Goal: Transaction & Acquisition: Book appointment/travel/reservation

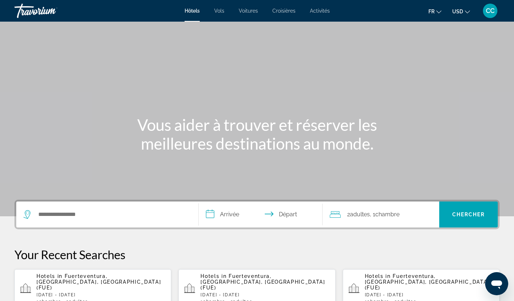
click at [492, 8] on span "CC" at bounding box center [490, 10] width 9 height 7
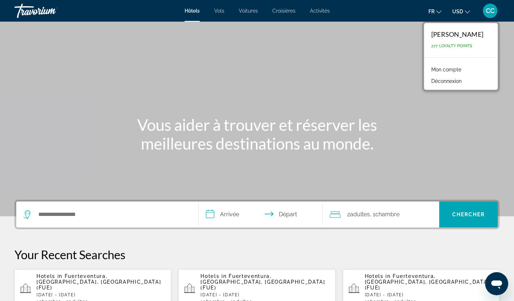
click at [468, 10] on icon "Change currency" at bounding box center [467, 11] width 5 height 5
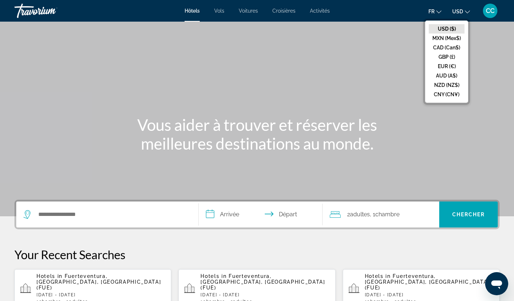
click at [449, 66] on button "EUR (€)" at bounding box center [447, 66] width 36 height 9
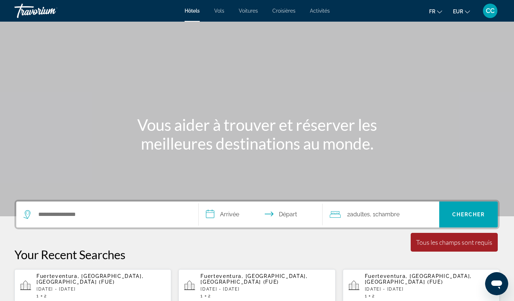
click at [320, 9] on span "Activités" at bounding box center [320, 11] width 20 height 6
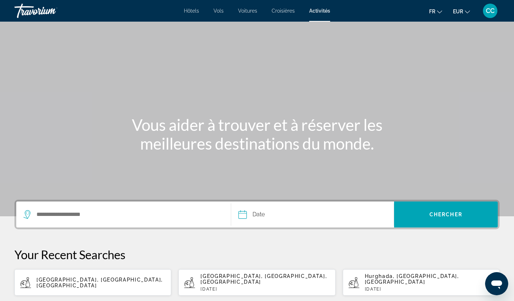
click at [99, 281] on span "[GEOGRAPHIC_DATA], [GEOGRAPHIC_DATA], [GEOGRAPHIC_DATA]" at bounding box center [99, 283] width 126 height 12
type input "**********"
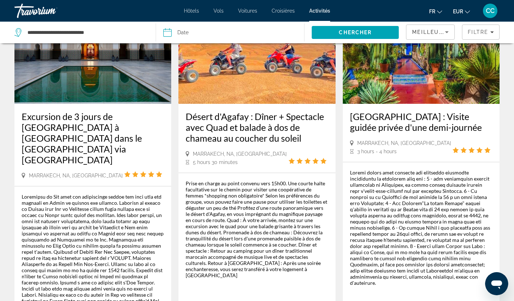
scroll to position [448, 0]
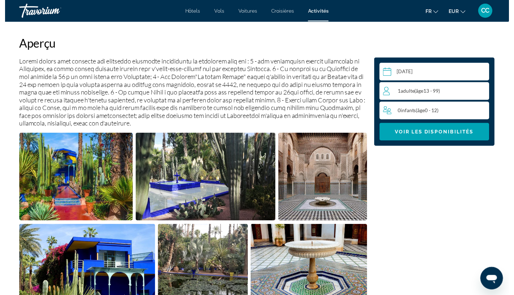
scroll to position [239, 0]
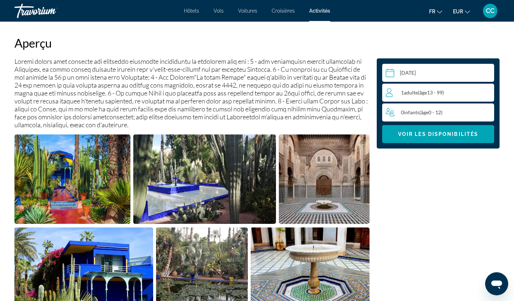
click at [454, 75] on input "Main content" at bounding box center [439, 74] width 115 height 20
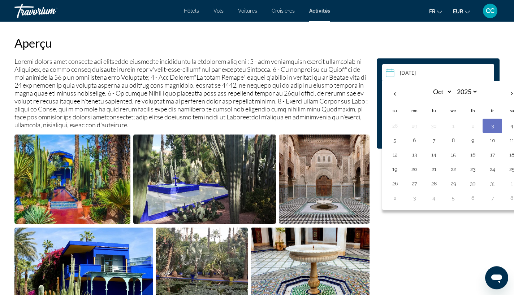
click at [512, 91] on th "Next month" at bounding box center [511, 94] width 19 height 16
click at [395, 99] on th "Previous month" at bounding box center [394, 94] width 19 height 16
select select "*"
click at [416, 187] on button "27" at bounding box center [414, 184] width 12 height 10
type input "**********"
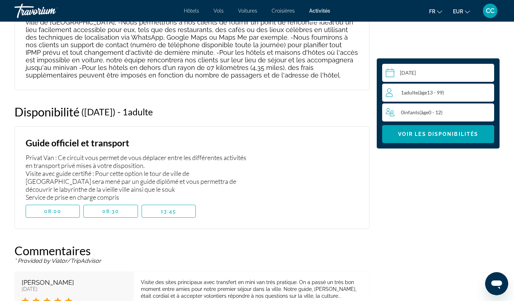
scroll to position [1366, 0]
click at [476, 92] on div "1 Adulte Adultes ( âge 13 - 99)" at bounding box center [440, 92] width 108 height 9
click at [487, 92] on icon "Increment adults" at bounding box center [486, 92] width 6 height 9
click at [490, 92] on icon "Increment adults" at bounding box center [486, 92] width 6 height 6
click at [489, 95] on icon "Increment adults" at bounding box center [486, 92] width 6 height 9
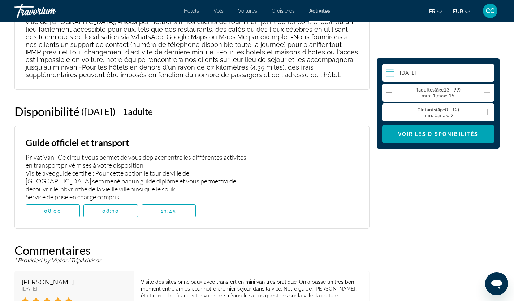
click at [109, 203] on span "Main content" at bounding box center [110, 211] width 53 height 17
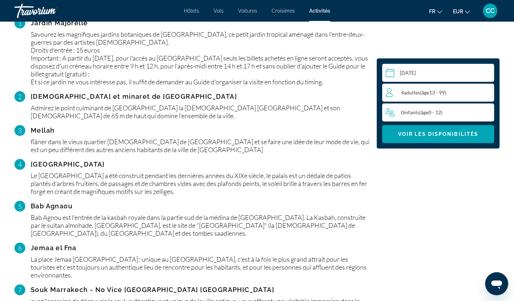
scroll to position [818, 0]
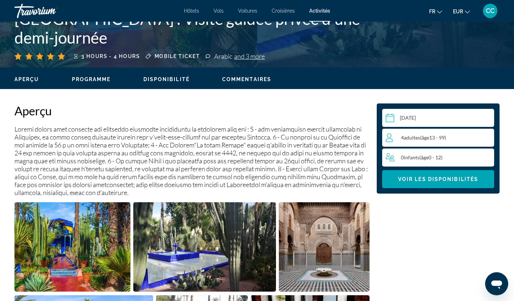
click at [474, 180] on span "Voir les disponibilités" at bounding box center [438, 180] width 80 height 6
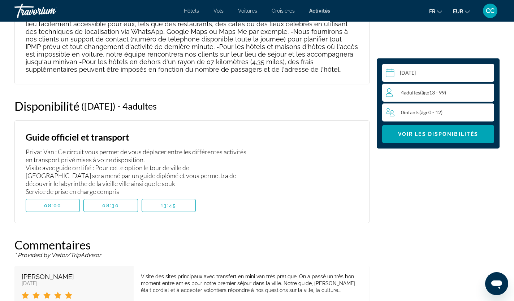
scroll to position [1371, 0]
click at [117, 198] on span "Main content" at bounding box center [110, 206] width 53 height 17
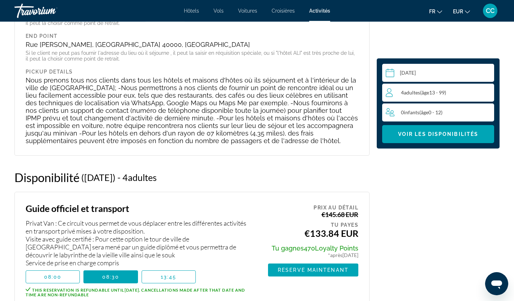
scroll to position [1299, 0]
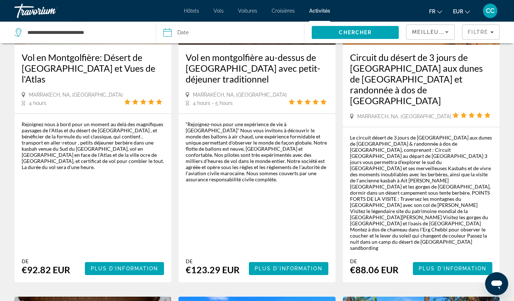
scroll to position [139, 0]
click at [110, 31] on input "**********" at bounding box center [86, 32] width 118 height 11
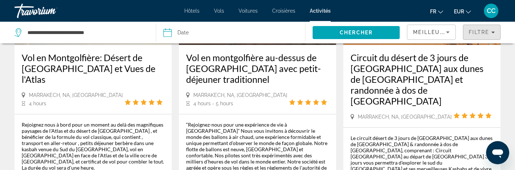
click at [485, 34] on span "Filtre" at bounding box center [478, 32] width 21 height 6
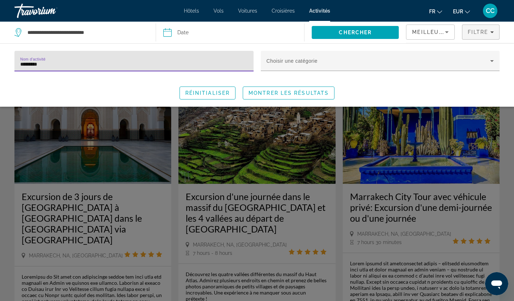
type input "*********"
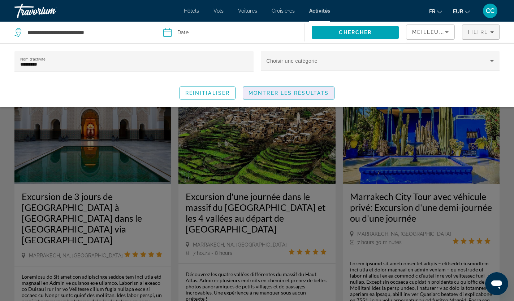
click at [281, 97] on span "Search widget" at bounding box center [288, 92] width 91 height 17
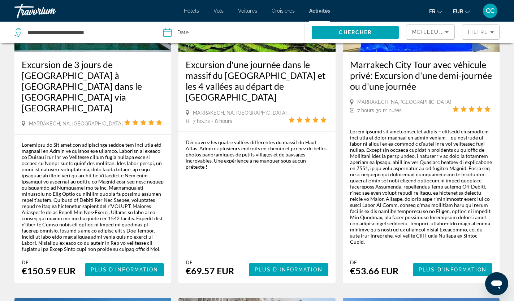
scroll to position [131, 0]
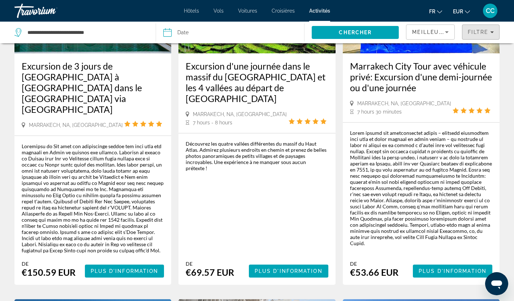
click at [482, 31] on span "Filtre" at bounding box center [478, 32] width 21 height 6
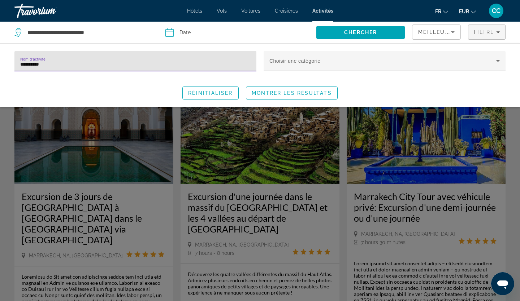
type input "*********"
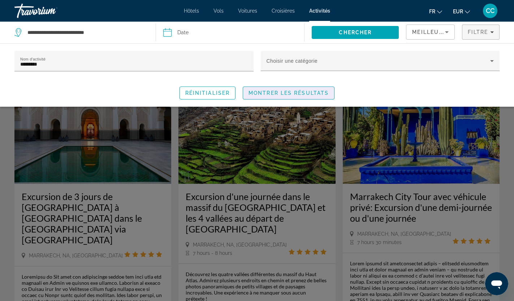
click at [260, 95] on span "Montrer les résultats" at bounding box center [288, 93] width 80 height 6
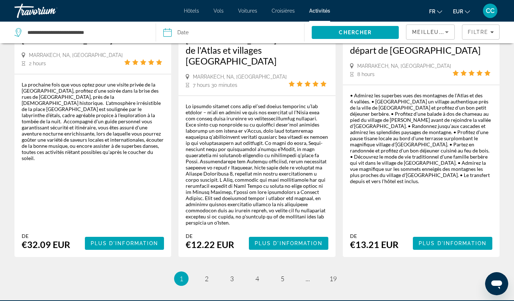
scroll to position [1166, 0]
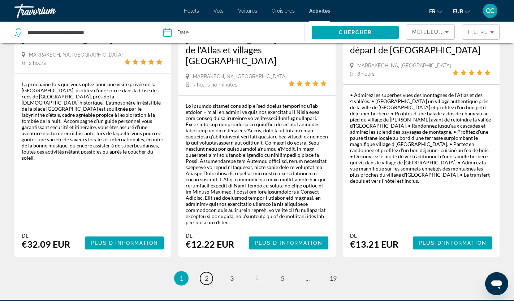
click at [211, 273] on link "page 2" at bounding box center [206, 279] width 13 height 13
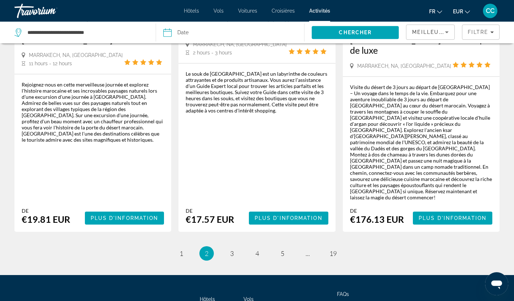
scroll to position [1232, 0]
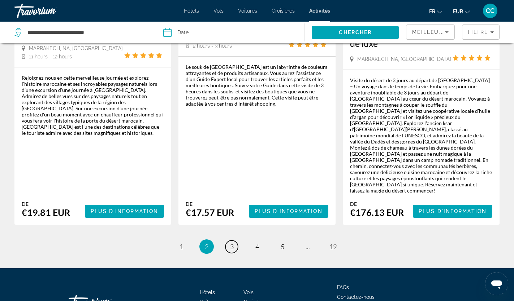
click at [234, 241] on link "page 3" at bounding box center [231, 247] width 13 height 13
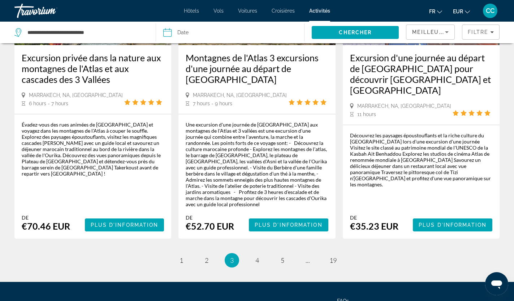
scroll to position [1167, 0]
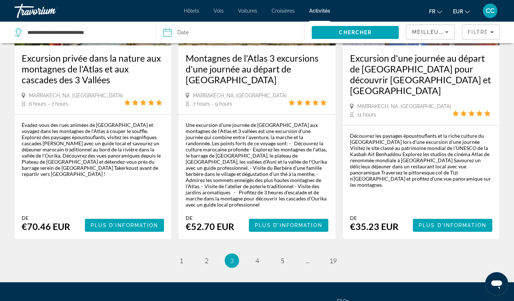
click at [266, 254] on ul "3 / 19 page 1 page 2 You're on page 3 page 4 page 5 page ... page 19" at bounding box center [256, 261] width 485 height 14
click at [253, 255] on link "page 4" at bounding box center [257, 261] width 13 height 13
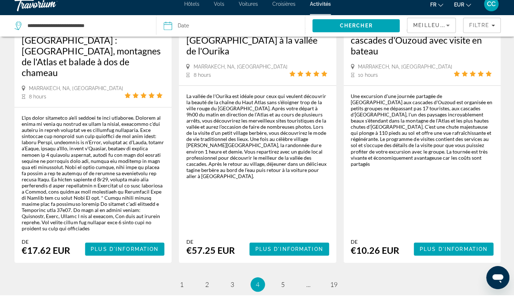
scroll to position [1228, 0]
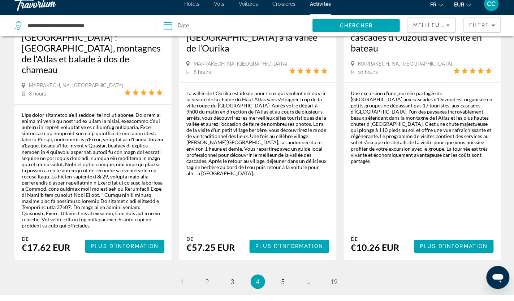
click at [198, 281] on ul "4 / 19 page 1 page 2 page 3 You're on page 4 page 5 page ... page 19" at bounding box center [256, 288] width 485 height 14
click at [211, 282] on link "page 2" at bounding box center [206, 288] width 13 height 13
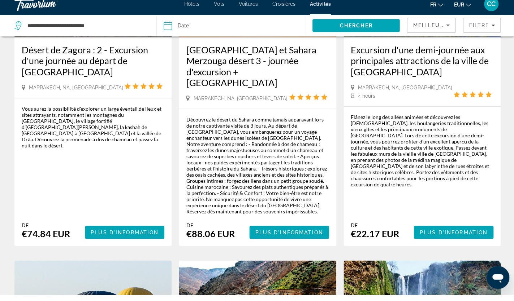
scroll to position [142, 0]
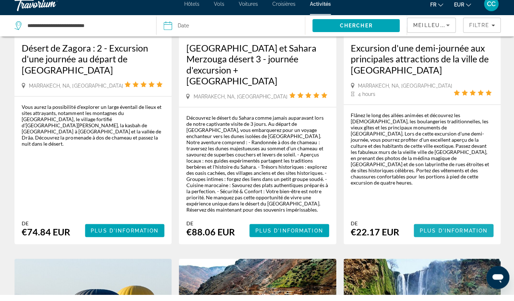
click at [483, 234] on span "Plus d'information" at bounding box center [452, 237] width 68 height 6
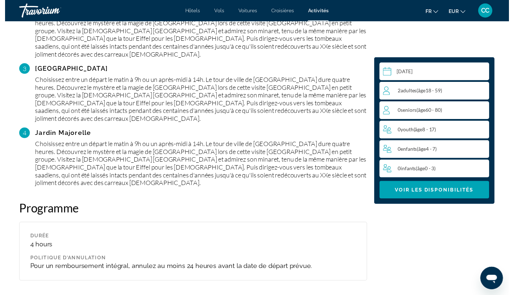
scroll to position [834, 0]
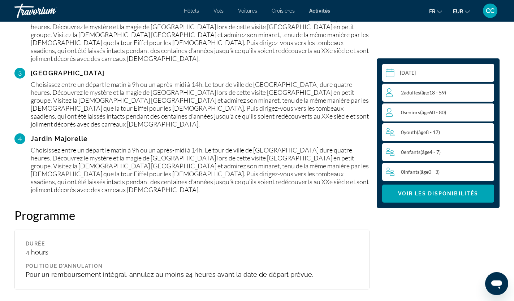
click at [462, 76] on input "Main content" at bounding box center [439, 74] width 115 height 20
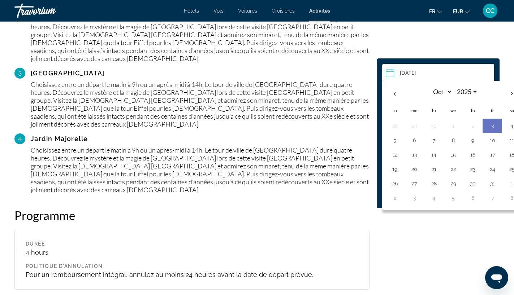
click at [417, 185] on button "27" at bounding box center [414, 184] width 12 height 10
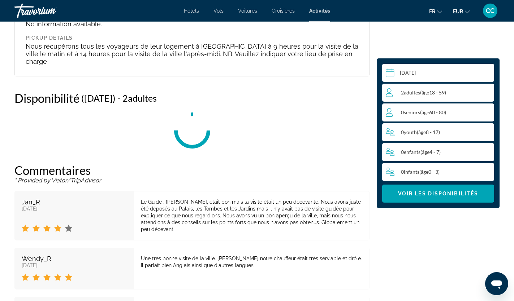
scroll to position [1182, 0]
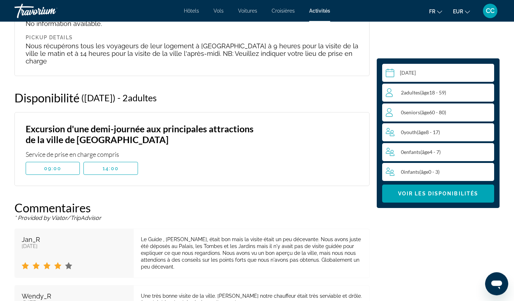
click at [438, 138] on div "0 Youth ( âge 8 - 17)" at bounding box center [440, 132] width 108 height 18
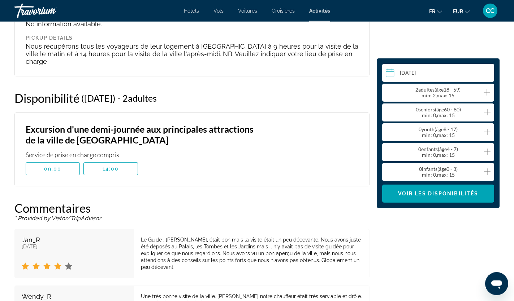
click at [487, 93] on icon "Increment adults" at bounding box center [486, 92] width 6 height 9
click at [487, 92] on icon "Increment adults" at bounding box center [486, 92] width 6 height 9
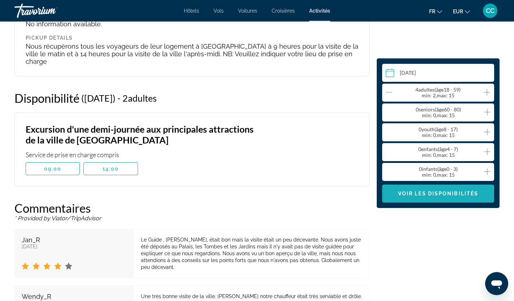
click at [461, 195] on span "Voir les disponibilités" at bounding box center [438, 194] width 80 height 6
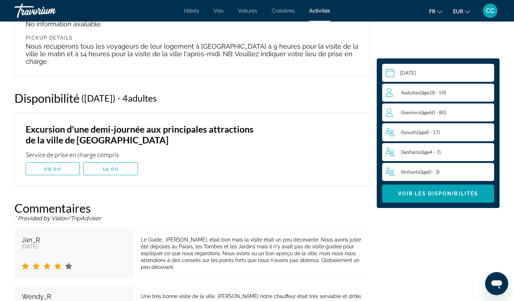
click at [53, 160] on span "Main content" at bounding box center [52, 168] width 53 height 17
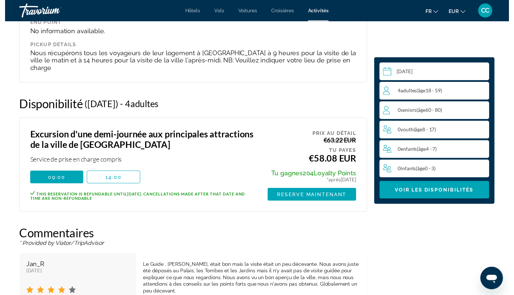
scroll to position [1172, 0]
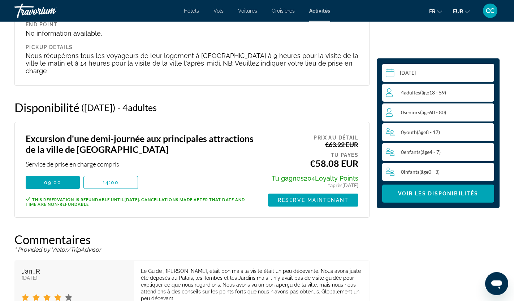
click at [443, 71] on input "**********" at bounding box center [439, 74] width 115 height 20
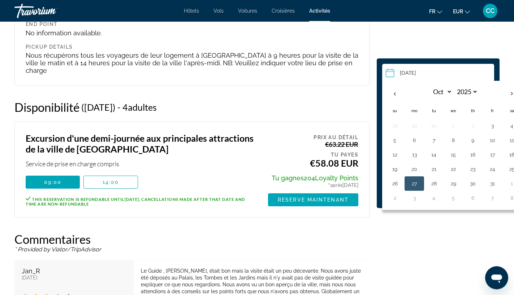
click at [455, 183] on button "29" at bounding box center [453, 184] width 12 height 10
type input "**********"
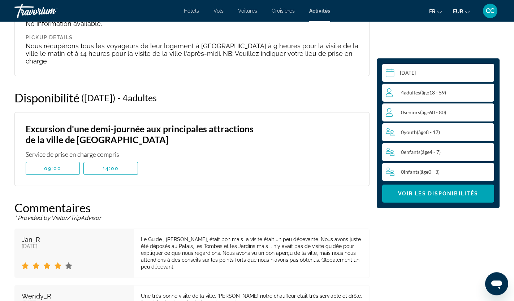
scroll to position [1181, 0]
click at [53, 166] on span "09:00" at bounding box center [53, 169] width 18 height 6
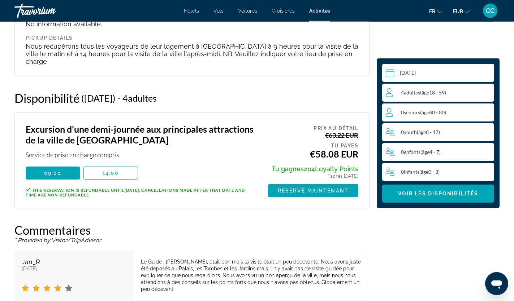
scroll to position [1182, 0]
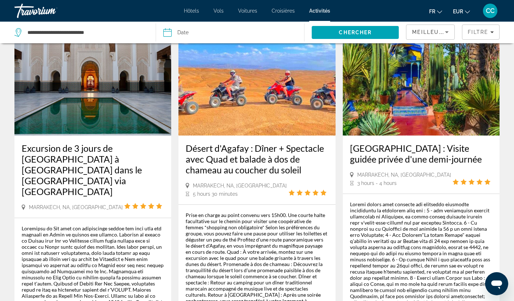
click at [465, 233] on div "Main content" at bounding box center [421, 259] width 142 height 117
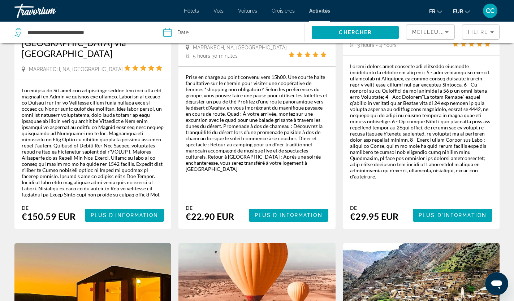
click at [462, 244] on img "Main content" at bounding box center [421, 302] width 157 height 116
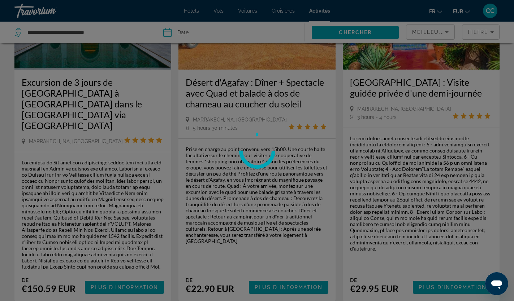
scroll to position [474, 0]
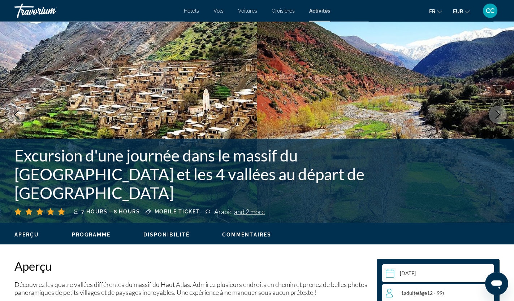
scroll to position [15, 0]
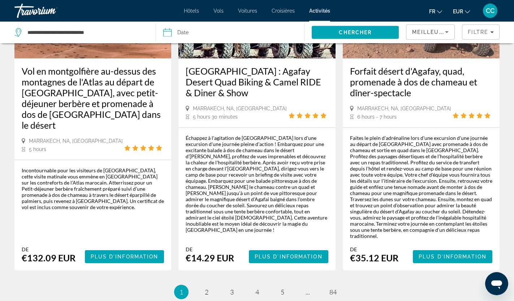
scroll to position [1202, 0]
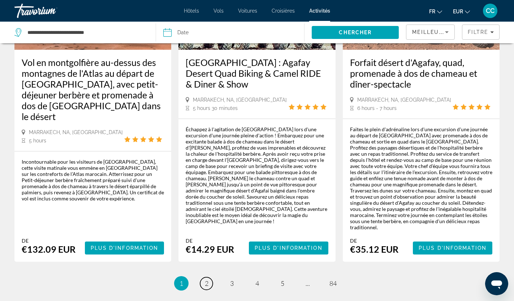
click at [207, 280] on span "2" at bounding box center [207, 284] width 4 height 8
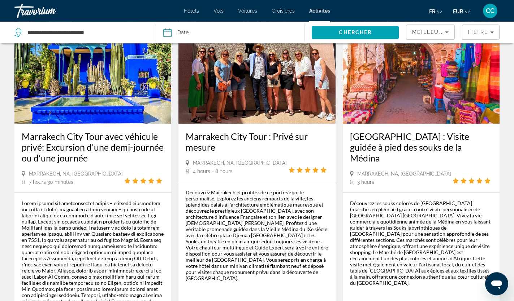
click at [486, 216] on div "Découvrez les souks colorés de [GEOGRAPHIC_DATA] (marchés en plein air) grâce à…" at bounding box center [421, 243] width 142 height 86
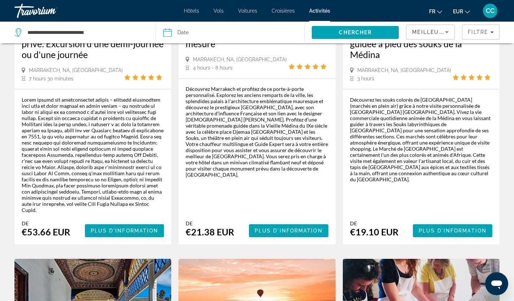
scroll to position [456, 0]
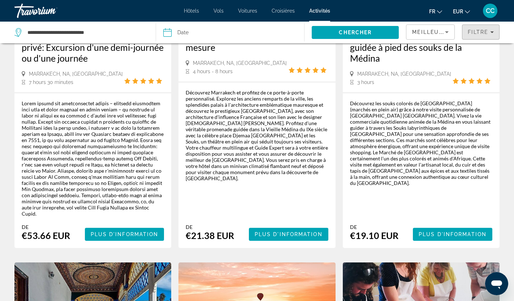
click at [476, 28] on span "Filters" at bounding box center [480, 31] width 37 height 17
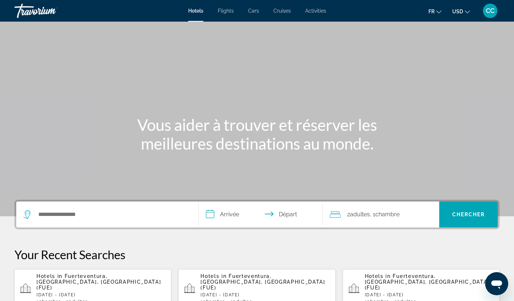
click at [310, 25] on div "Main content" at bounding box center [257, 108] width 514 height 217
click at [309, 18] on div "Hotels Flights Cars Cruises Activities Hotels Flights Cars Cruises Activities f…" at bounding box center [257, 10] width 514 height 19
click at [314, 12] on span "Activities" at bounding box center [315, 11] width 21 height 6
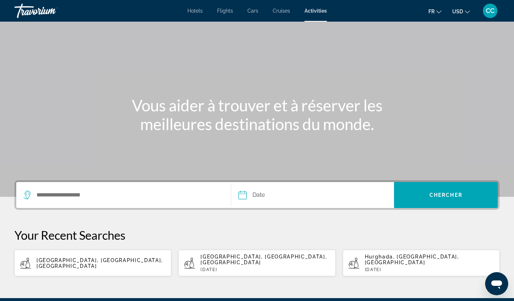
scroll to position [99, 0]
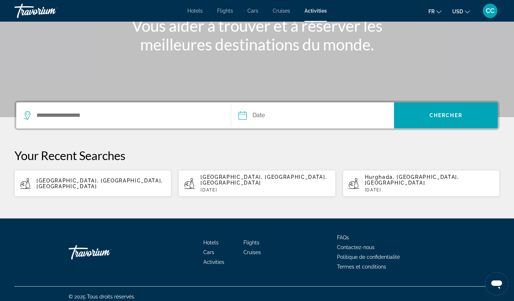
click at [247, 187] on app-activities-recent-search "Marrakech, Maroc Central, Maroc Tue, 28 Oct" at bounding box center [256, 183] width 157 height 26
type input "**********"
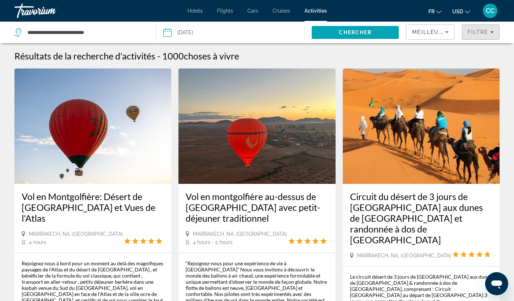
click at [481, 37] on span "Filters" at bounding box center [480, 31] width 37 height 17
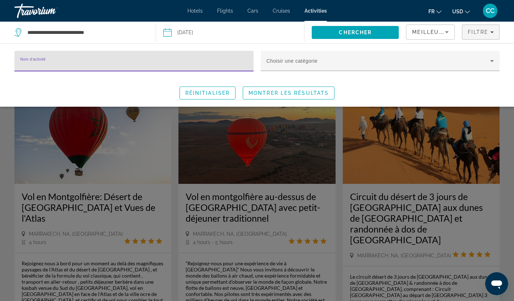
click at [57, 62] on input "Nom d'activité" at bounding box center [133, 64] width 227 height 9
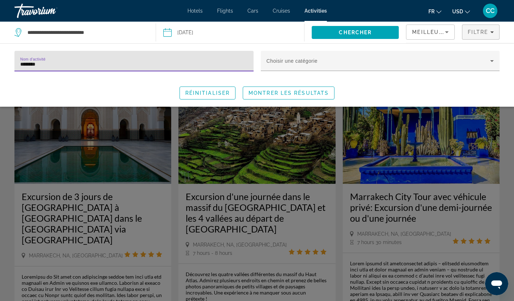
type input "*********"
click at [291, 91] on span "Montrer les résultats" at bounding box center [288, 93] width 80 height 6
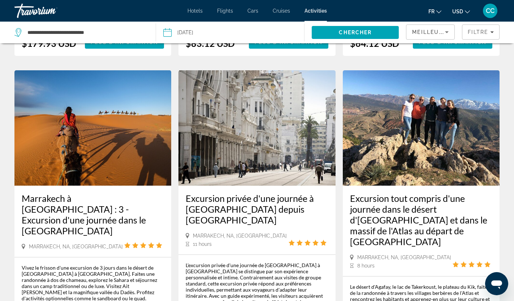
scroll to position [303, 0]
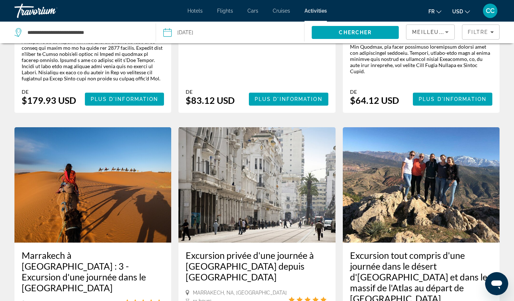
click at [458, 13] on span "USD" at bounding box center [457, 12] width 11 height 6
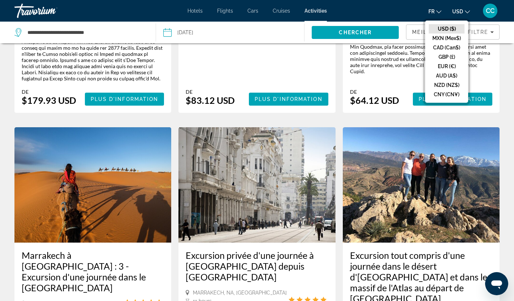
click at [448, 67] on button "EUR (€)" at bounding box center [447, 66] width 36 height 9
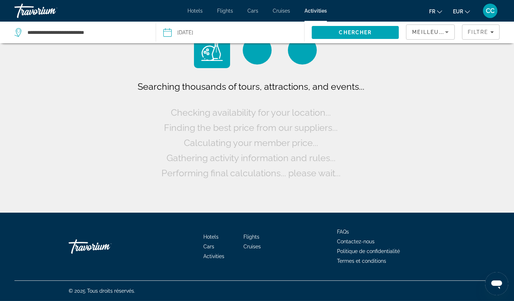
scroll to position [0, 0]
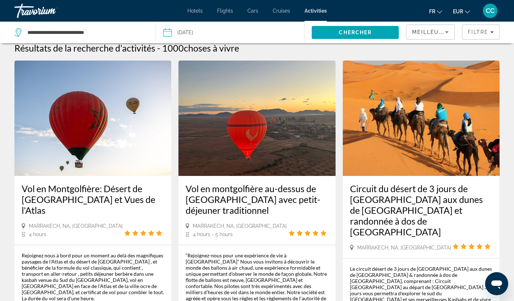
scroll to position [5, 0]
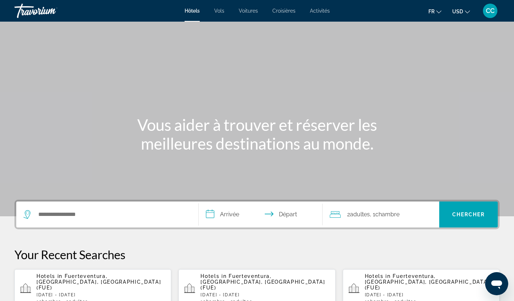
click at [468, 14] on button "USD USD ($) MXN (Mex$) CAD (Can$) GBP (£) EUR (€) AUD (A$) NZD (NZ$) CNY (CN¥)" at bounding box center [461, 11] width 18 height 10
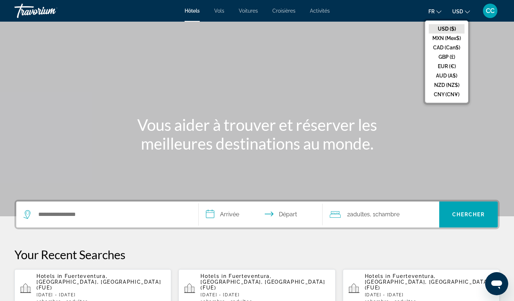
click at [455, 71] on button "AUD (A$)" at bounding box center [447, 75] width 36 height 9
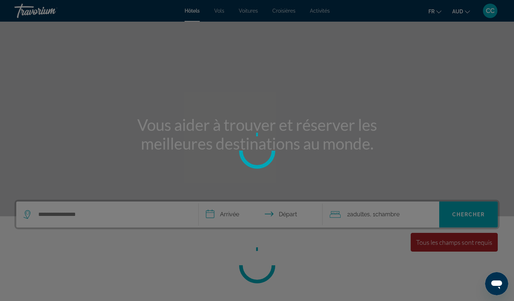
click at [467, 18] on div "fr English Español Français Italiano Português русский AUD USD ($) MXN (Mex$) C…" at bounding box center [418, 10] width 163 height 15
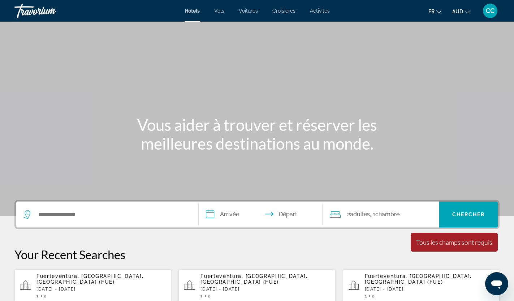
click at [467, 13] on button "AUD USD ($) MXN (Mex$) CAD (Can$) GBP (£) EUR (€) AUD (A$) NZD (NZ$) CNY (CN¥)" at bounding box center [461, 11] width 18 height 10
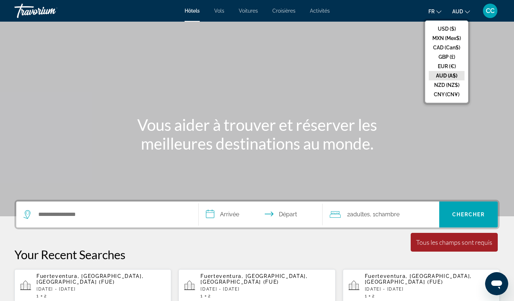
click at [456, 69] on button "EUR (€)" at bounding box center [447, 66] width 36 height 9
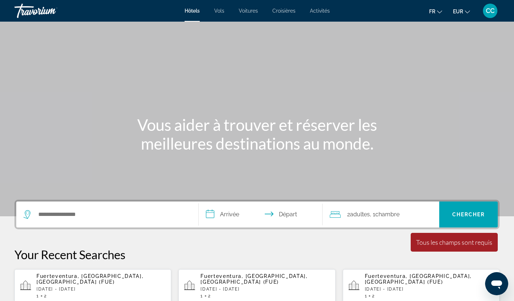
click at [328, 14] on span "Activités" at bounding box center [320, 11] width 20 height 6
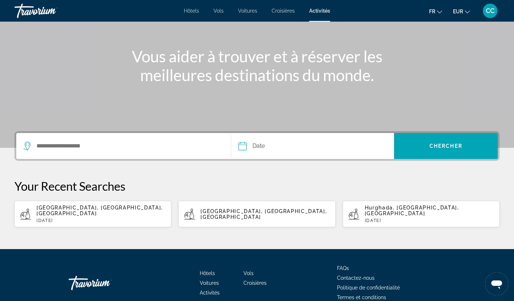
scroll to position [99, 0]
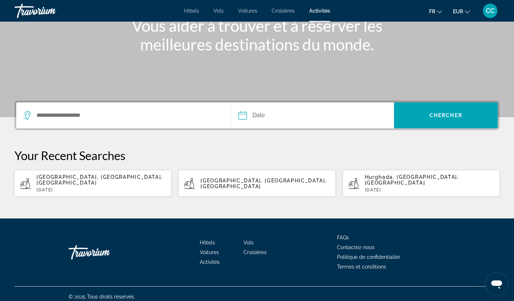
click at [266, 183] on span "[GEOGRAPHIC_DATA], [GEOGRAPHIC_DATA], [GEOGRAPHIC_DATA]" at bounding box center [263, 184] width 126 height 12
type input "**********"
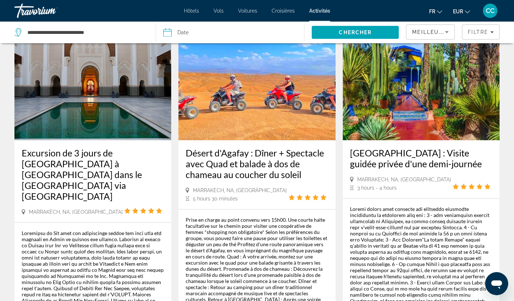
scroll to position [424, 0]
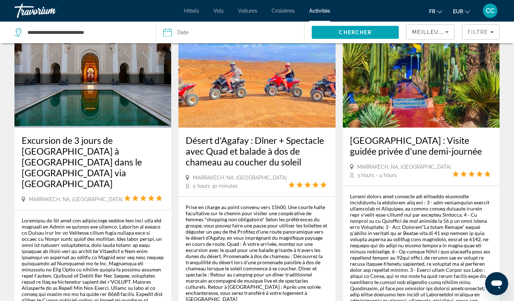
click at [482, 222] on div "Main content" at bounding box center [421, 252] width 142 height 117
click at [460, 239] on div "Main content" at bounding box center [421, 252] width 142 height 117
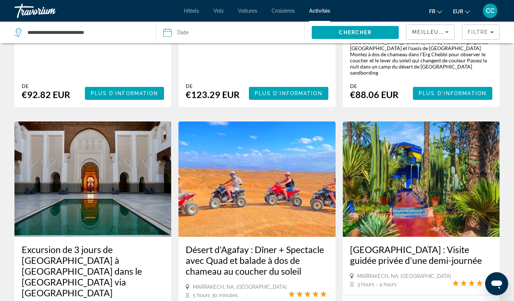
scroll to position [314, 0]
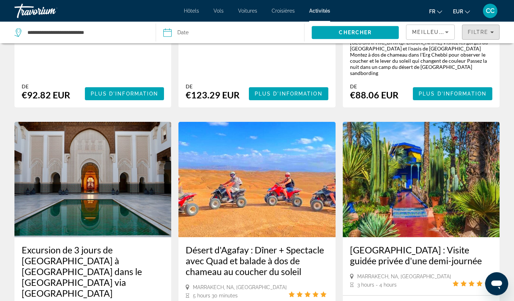
click at [490, 31] on div "Filtre" at bounding box center [481, 32] width 26 height 6
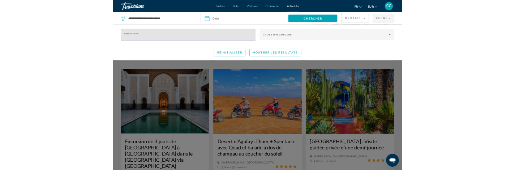
scroll to position [316, 0]
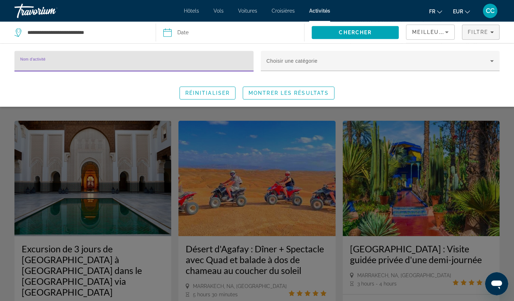
click at [82, 61] on input "Nom d'activité" at bounding box center [133, 64] width 227 height 9
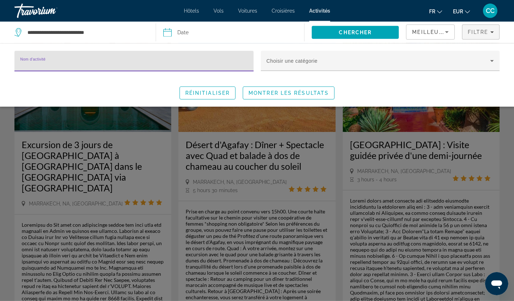
scroll to position [414, 0]
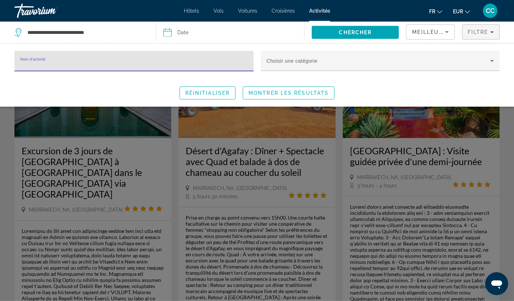
click at [460, 213] on div "Search widget" at bounding box center [257, 203] width 514 height 197
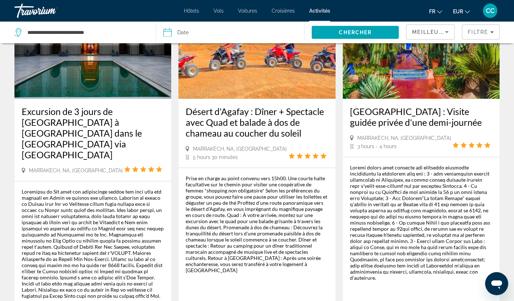
scroll to position [453, 0]
click at [437, 192] on div "Main content" at bounding box center [421, 223] width 142 height 117
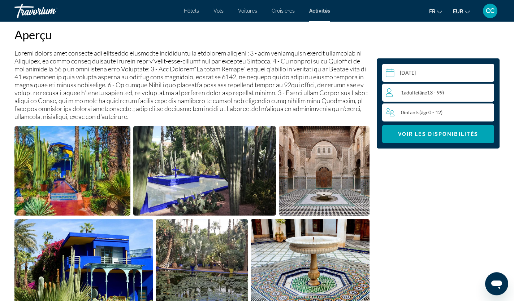
scroll to position [247, 0]
click at [432, 140] on span "Main content" at bounding box center [438, 134] width 112 height 17
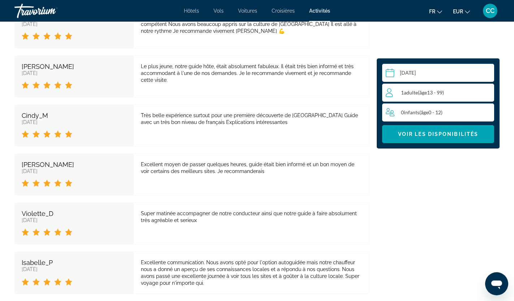
scroll to position [1639, 0]
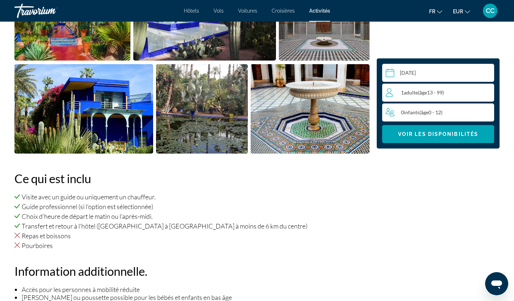
scroll to position [403, 0]
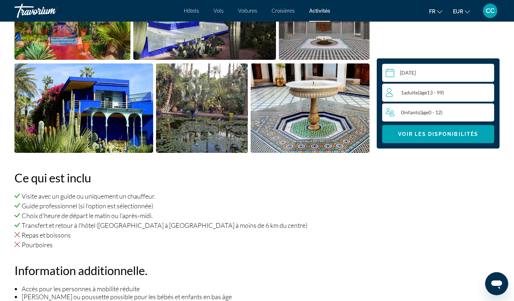
click at [431, 138] on span "Main content" at bounding box center [438, 134] width 112 height 17
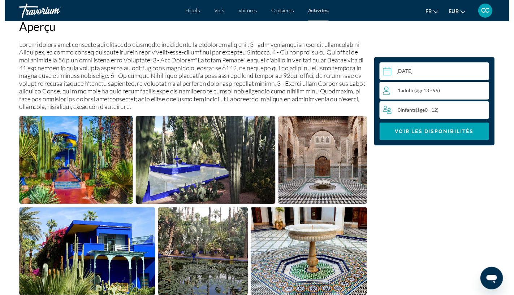
scroll to position [251, 0]
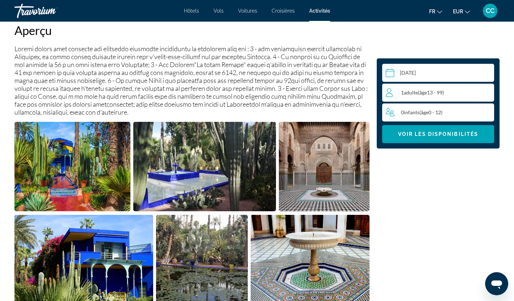
click at [443, 71] on input "Main content" at bounding box center [439, 74] width 115 height 20
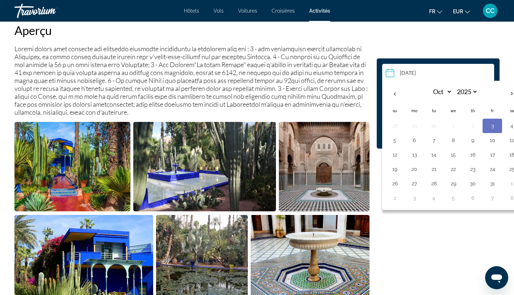
click at [439, 185] on button "28" at bounding box center [434, 184] width 12 height 10
type input "**********"
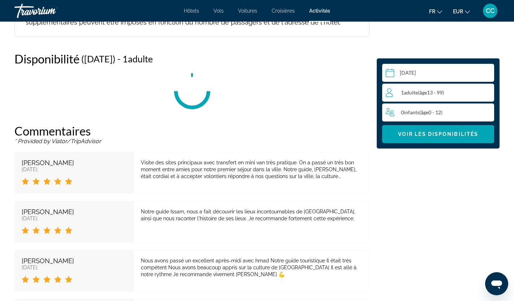
scroll to position [1419, 0]
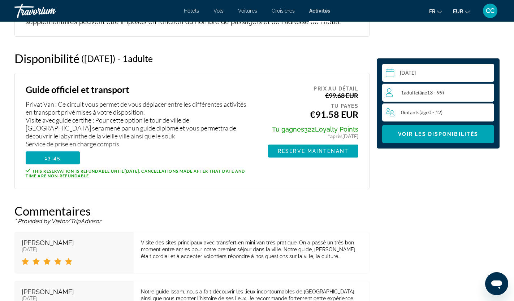
click at [314, 148] on span "Reserve maintenant" at bounding box center [313, 151] width 71 height 6
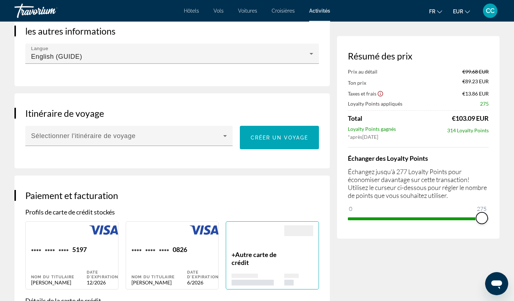
scroll to position [502, 0]
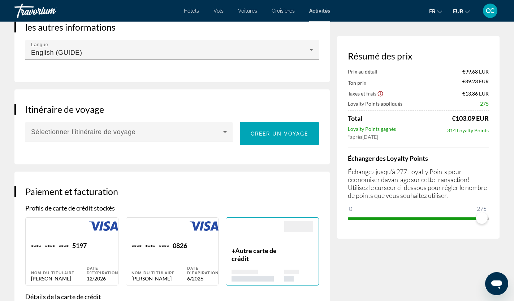
click at [311, 56] on div "English (GUIDE)" at bounding box center [172, 52] width 282 height 9
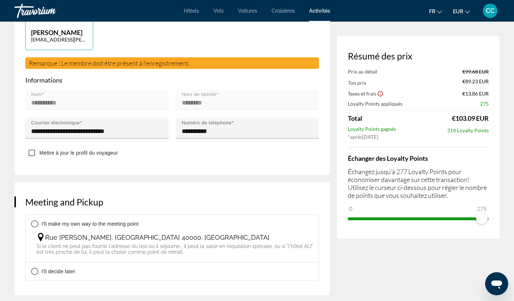
scroll to position [207, 0]
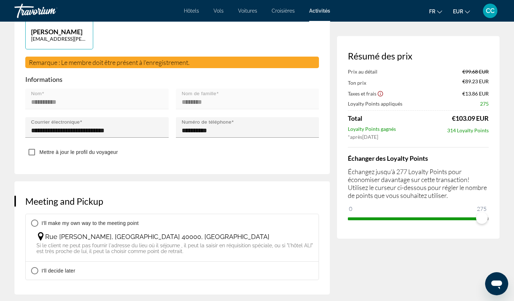
click at [268, 164] on div at bounding box center [257, 150] width 514 height 301
click at [284, 134] on input "**********" at bounding box center [250, 130] width 136 height 9
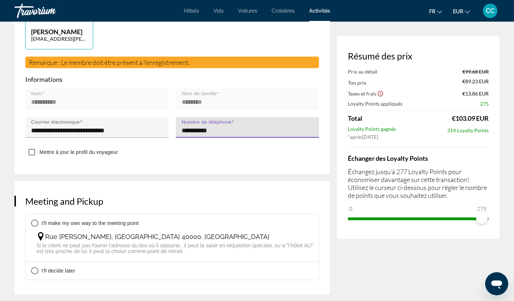
click at [275, 166] on div "**********" at bounding box center [171, 81] width 315 height 187
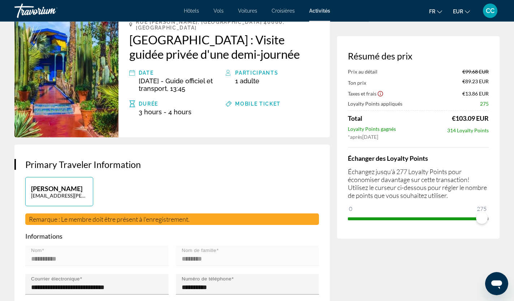
scroll to position [49, 0]
click at [69, 190] on p "[PERSON_NAME]" at bounding box center [59, 189] width 56 height 8
